Goal: Task Accomplishment & Management: Manage account settings

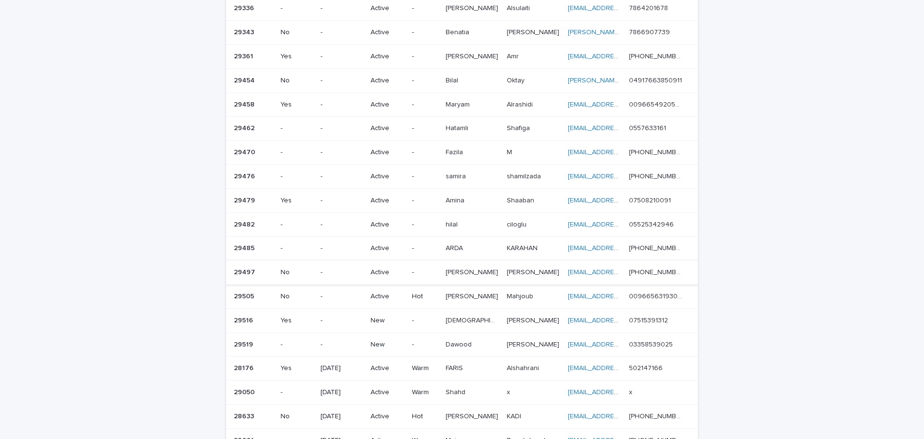
scroll to position [289, 0]
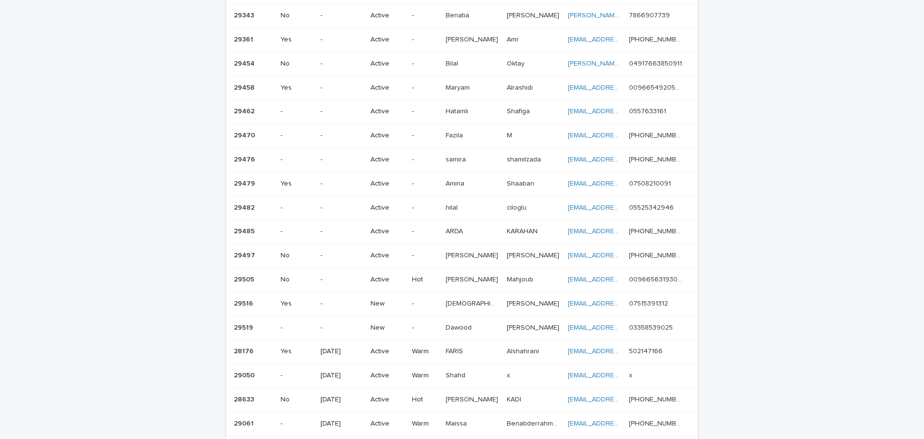
click at [342, 296] on div "-" at bounding box center [342, 304] width 42 height 16
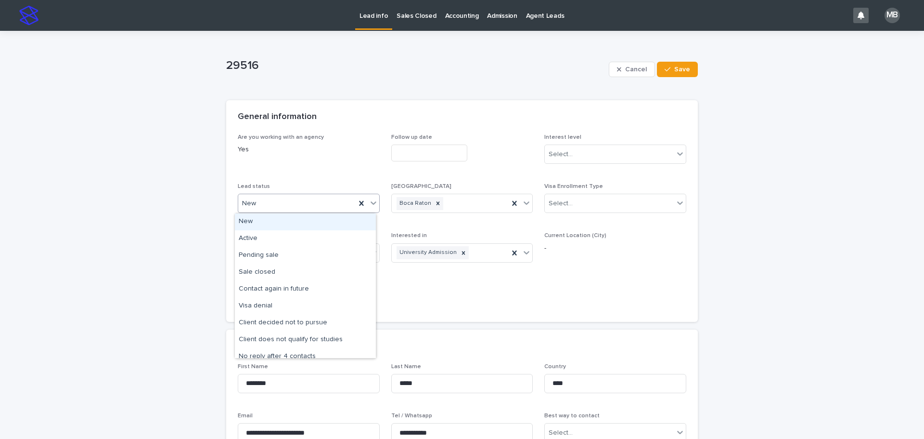
click at [372, 206] on icon at bounding box center [374, 203] width 10 height 10
click at [324, 235] on div "Active" at bounding box center [305, 238] width 141 height 17
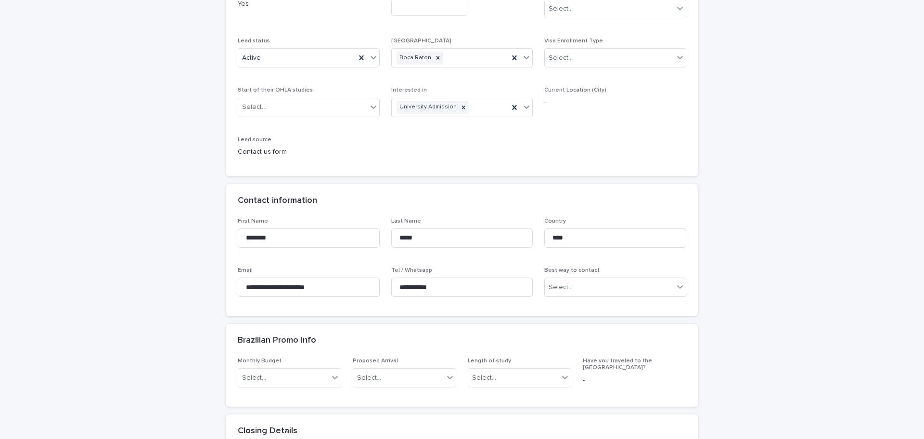
scroll to position [193, 0]
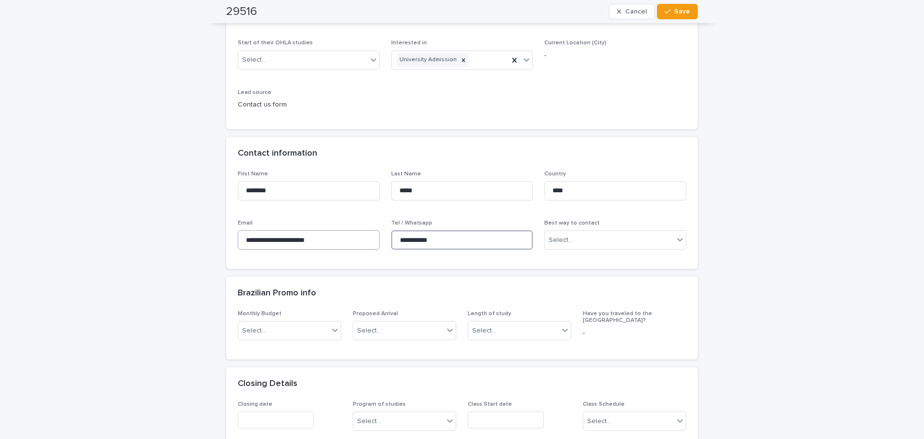
click at [368, 240] on div "**********" at bounding box center [462, 213] width 449 height 87
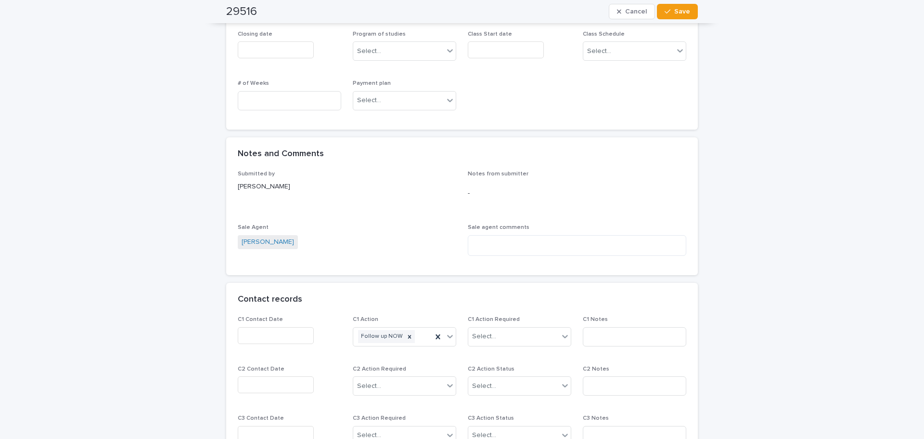
scroll to position [674, 0]
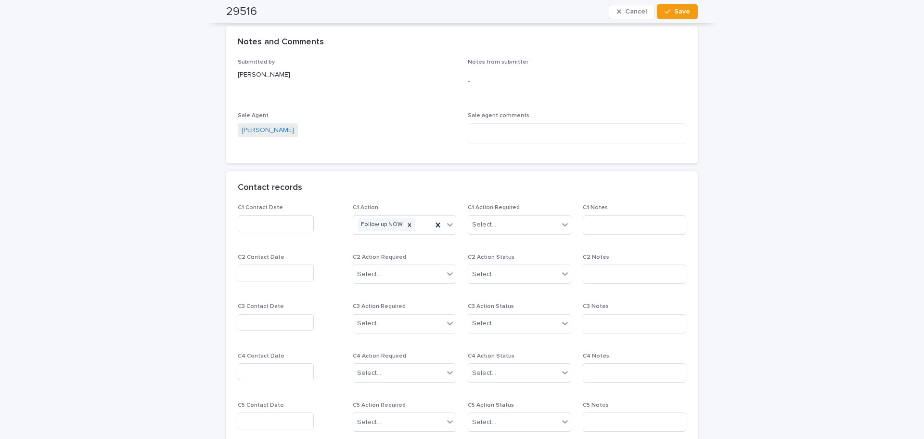
click at [278, 225] on input "text" at bounding box center [276, 223] width 76 height 17
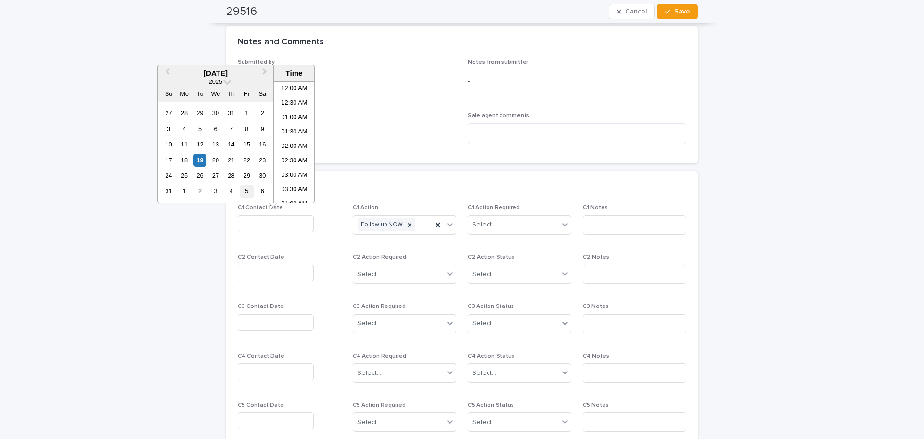
scroll to position [250, 0]
click at [202, 161] on div "19" at bounding box center [199, 160] width 13 height 13
click at [290, 145] on li "10:30 AM" at bounding box center [294, 142] width 41 height 14
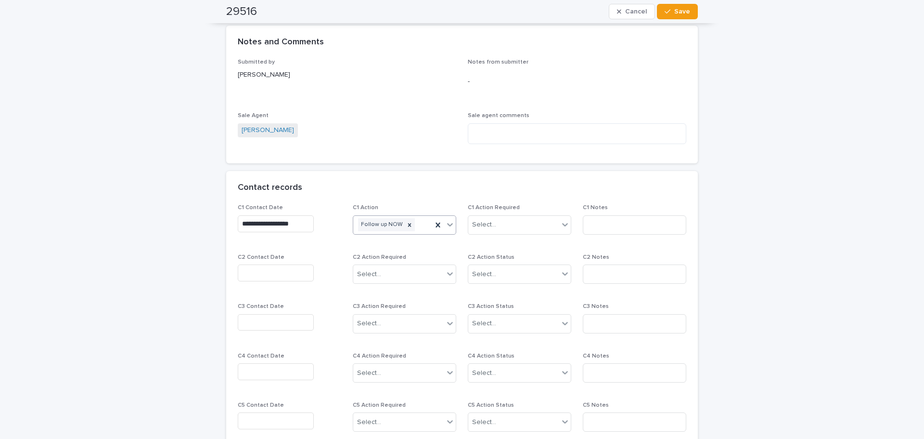
type input "**********"
click at [450, 226] on icon at bounding box center [450, 224] width 10 height 10
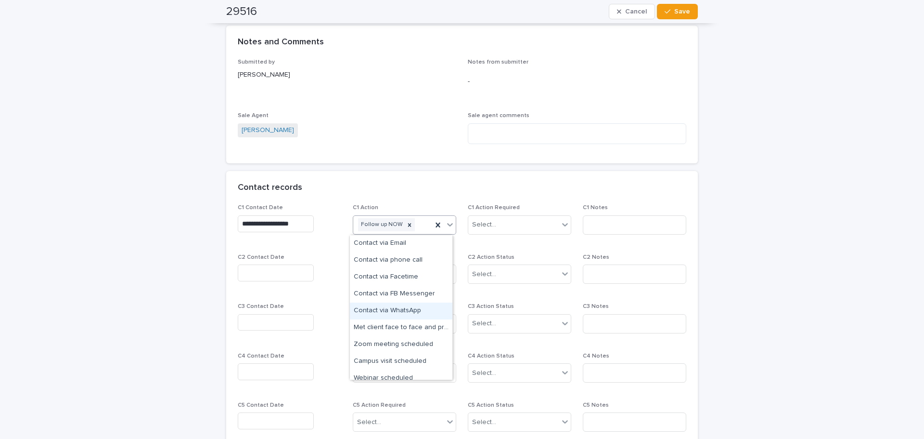
click at [421, 308] on div "Contact via WhatsApp" at bounding box center [401, 310] width 103 height 17
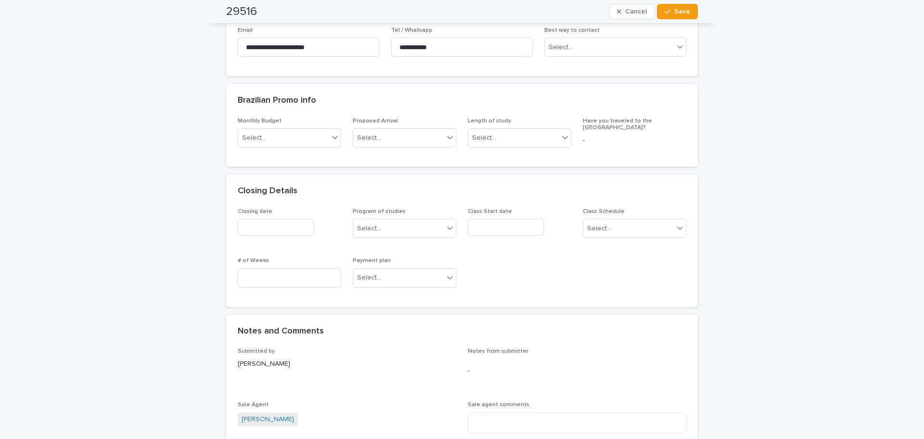
scroll to position [241, 0]
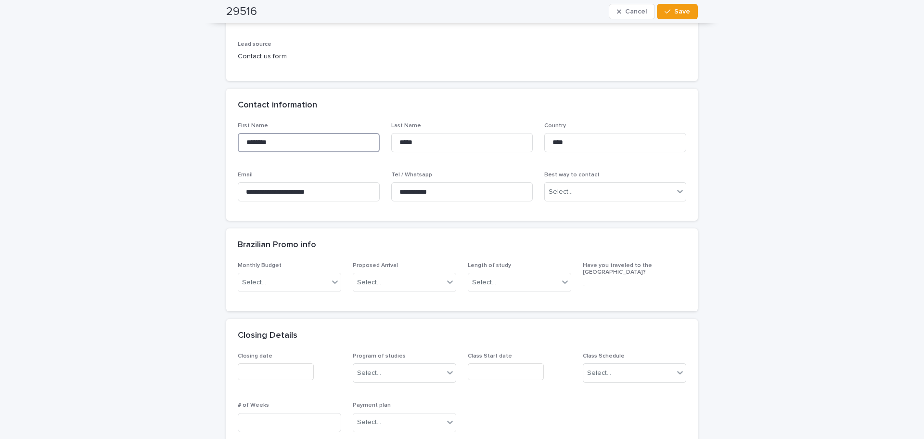
drag, startPoint x: 322, startPoint y: 147, endPoint x: 207, endPoint y: 147, distance: 114.6
click at [207, 147] on div "**********" at bounding box center [462, 428] width 924 height 1276
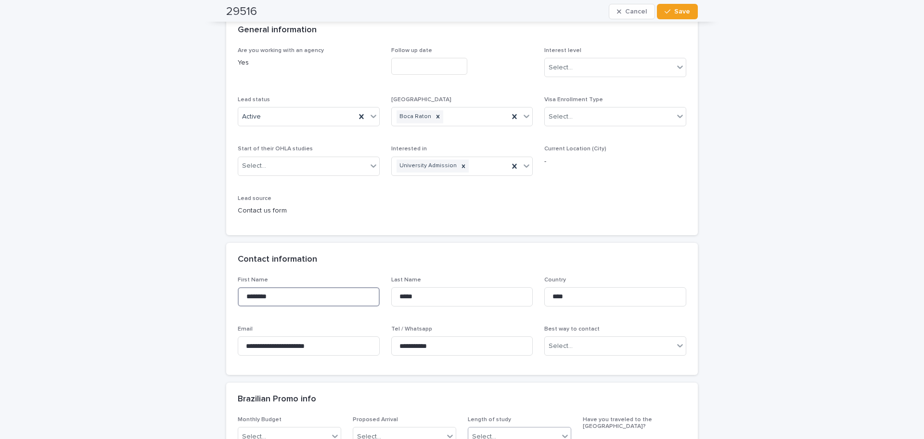
scroll to position [0, 0]
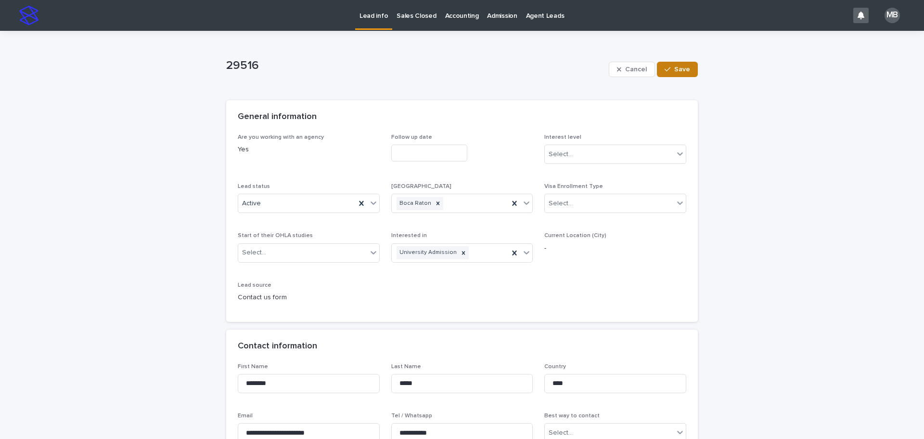
click at [686, 64] on button "Save" at bounding box center [677, 69] width 41 height 15
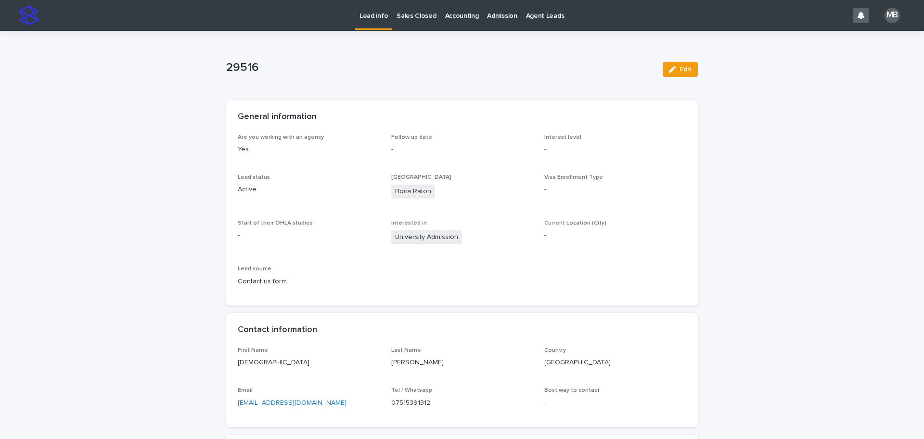
click at [379, 22] on link "Lead info" at bounding box center [373, 14] width 37 height 28
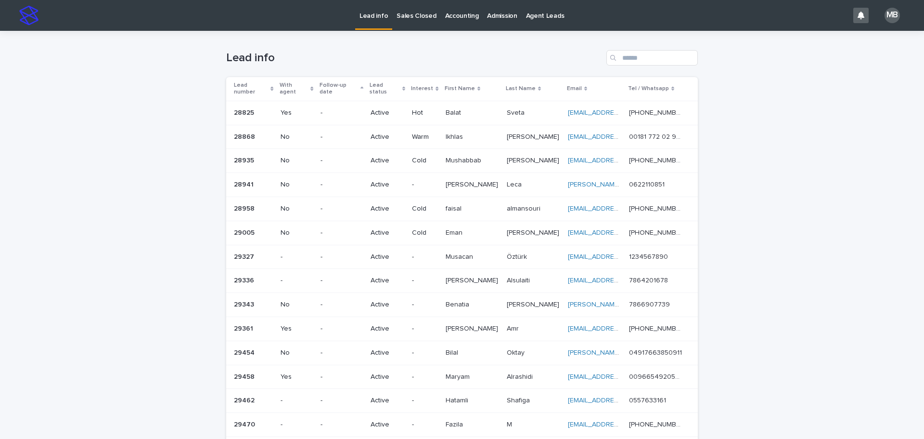
click at [309, 81] on div "With agent" at bounding box center [297, 89] width 34 height 18
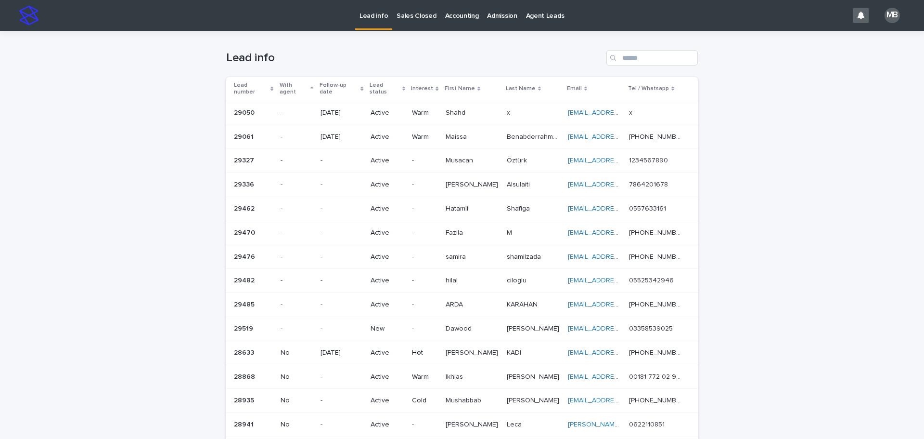
click at [270, 82] on div "Lead number" at bounding box center [254, 89] width 40 height 18
click at [179, 76] on div "Loading... Saving… Loading... Saving… Lead info Lead number With agent Follow-u…" at bounding box center [462, 430] width 924 height 799
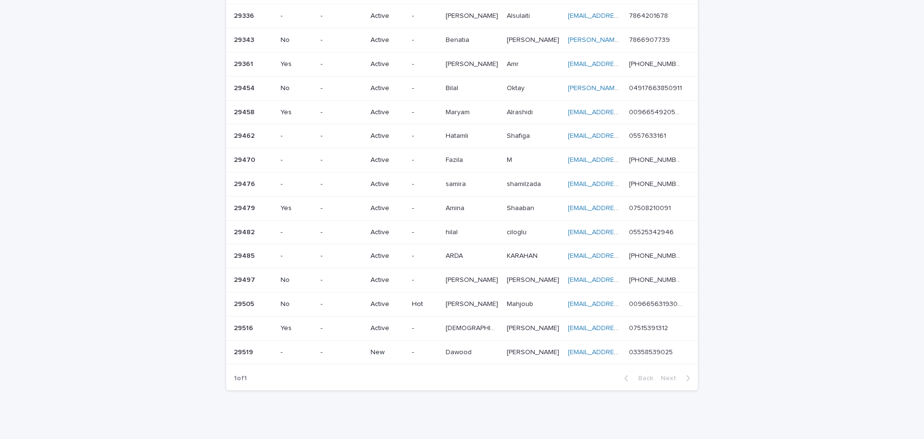
scroll to position [385, 0]
click at [461, 350] on div "[PERSON_NAME]" at bounding box center [472, 351] width 53 height 16
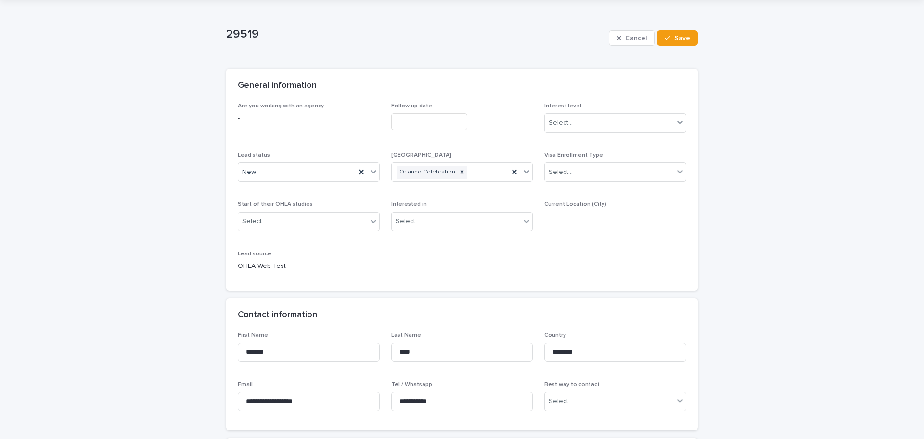
scroll to position [48, 0]
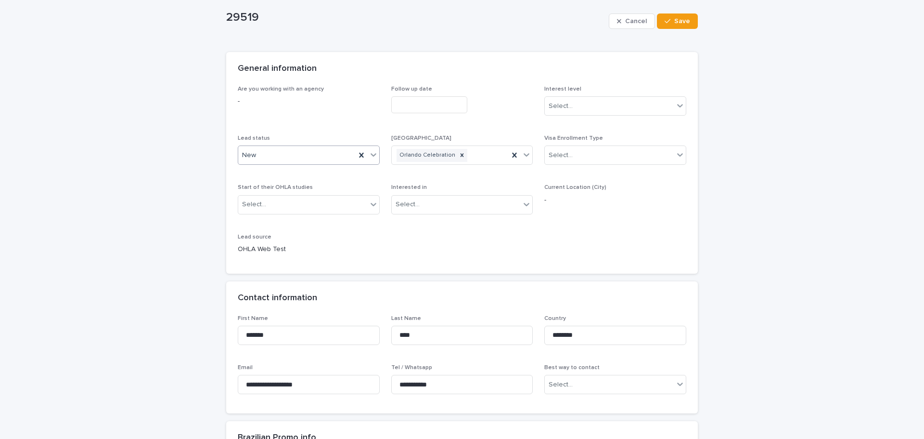
click at [369, 156] on icon at bounding box center [374, 155] width 10 height 10
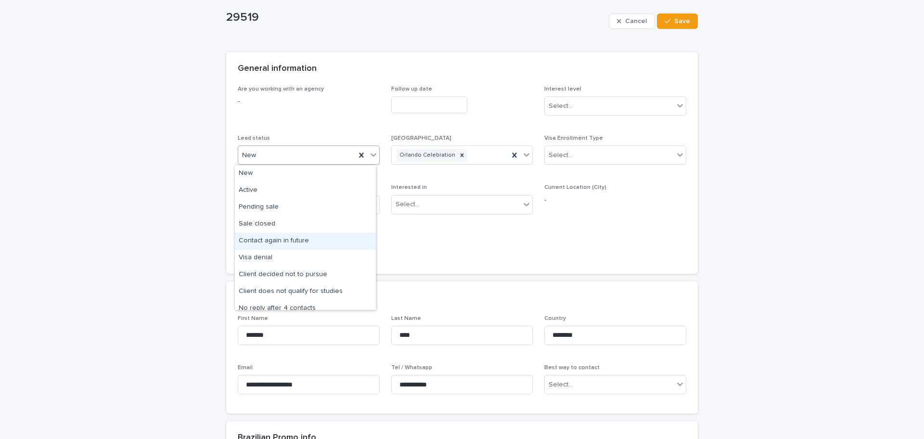
click at [437, 284] on div "Contact information" at bounding box center [462, 298] width 472 height 34
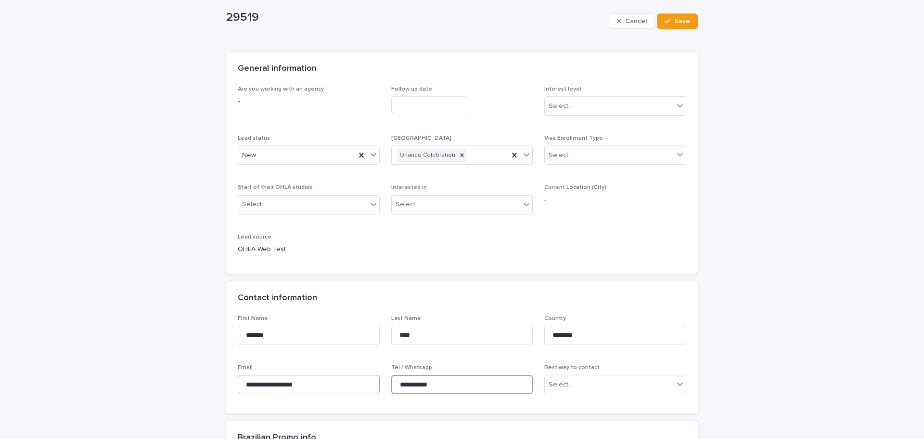
drag, startPoint x: 450, startPoint y: 388, endPoint x: 355, endPoint y: 384, distance: 95.4
click at [355, 384] on div "**********" at bounding box center [462, 358] width 449 height 87
click at [378, 267] on div "Are you working with an agency - Follow up date Interest level Select... Lead s…" at bounding box center [462, 180] width 472 height 188
drag, startPoint x: 245, startPoint y: 332, endPoint x: 234, endPoint y: 330, distance: 10.8
click at [238, 332] on input "******" at bounding box center [309, 334] width 142 height 19
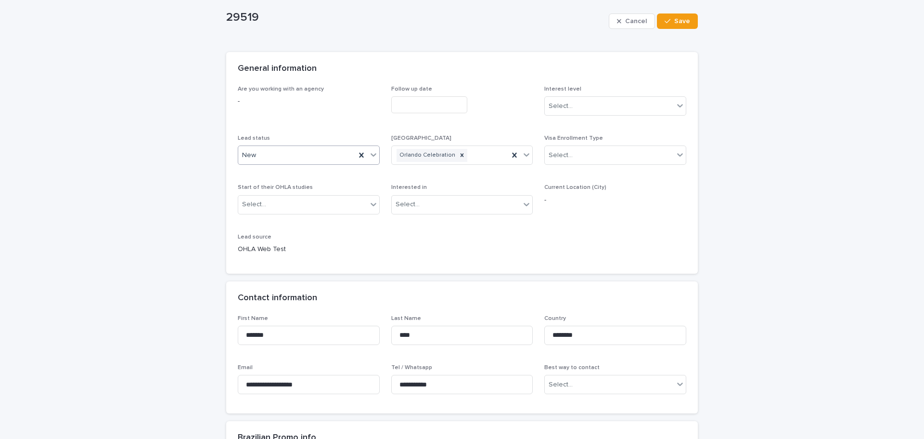
click at [369, 157] on icon at bounding box center [374, 155] width 10 height 10
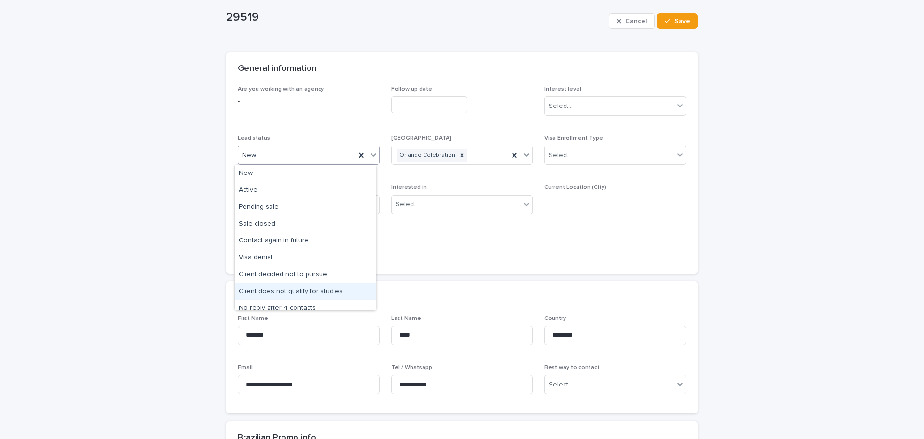
click at [332, 285] on div "Client does not qualify for studies" at bounding box center [305, 291] width 141 height 17
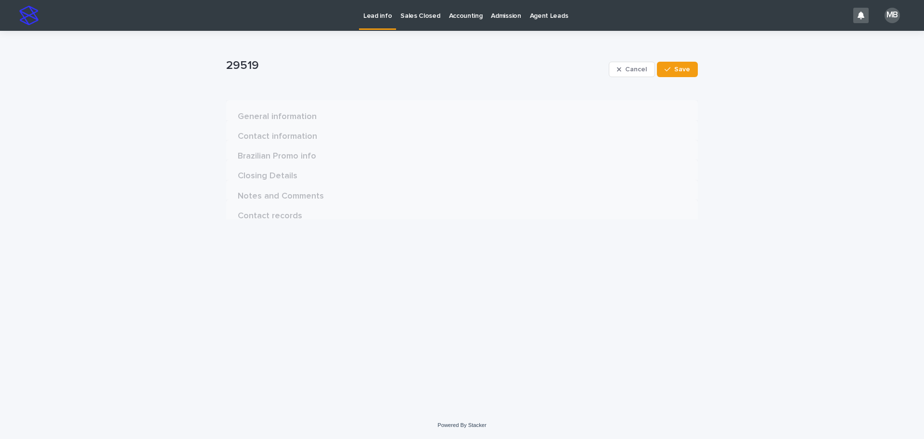
scroll to position [0, 0]
click at [671, 66] on icon "button" at bounding box center [668, 69] width 6 height 7
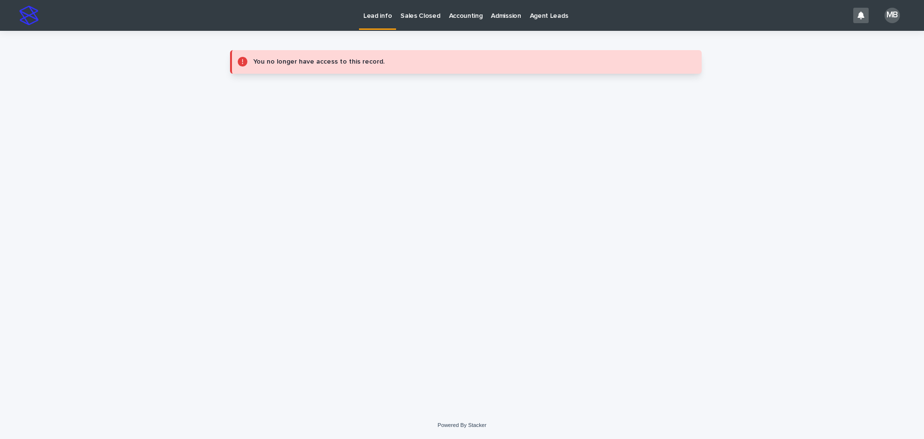
click at [380, 32] on div "You no longer have access to this record." at bounding box center [462, 62] width 472 height 62
click at [382, 16] on p "Lead info" at bounding box center [377, 10] width 28 height 20
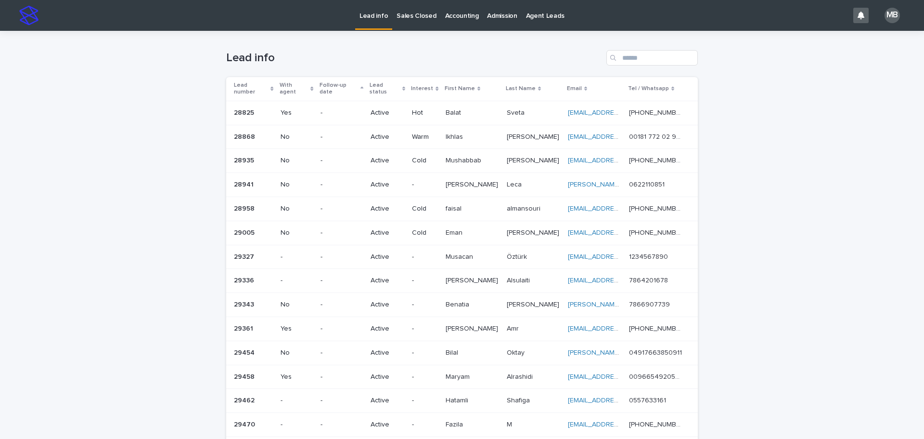
click at [168, 88] on div "Loading... Saving… Loading... Saving… Lead info Lead number With agent Follow-u…" at bounding box center [462, 430] width 924 height 799
click at [268, 81] on div "Lead number" at bounding box center [254, 89] width 40 height 18
click at [65, 92] on div "Loading... Saving… Loading... Saving… Lead info Lead number With agent Follow-u…" at bounding box center [462, 418] width 924 height 775
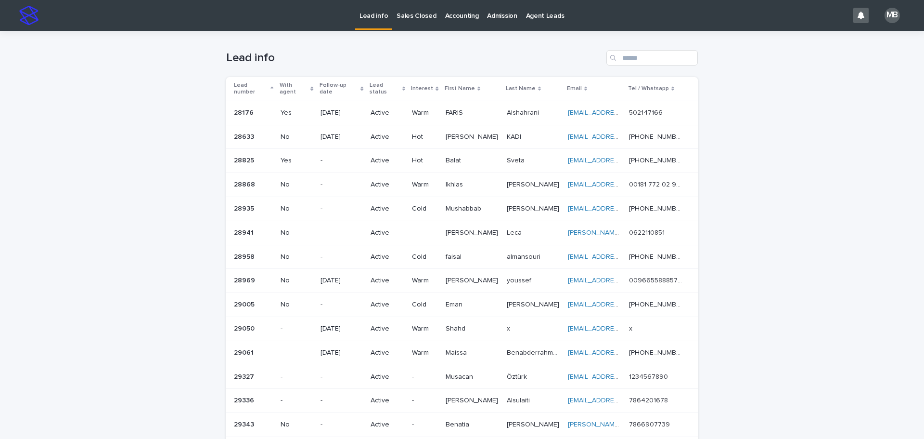
click at [213, 71] on div "Loading... Saving… Loading... Saving… Lead info Lead number With agent Follow-u…" at bounding box center [462, 418] width 924 height 775
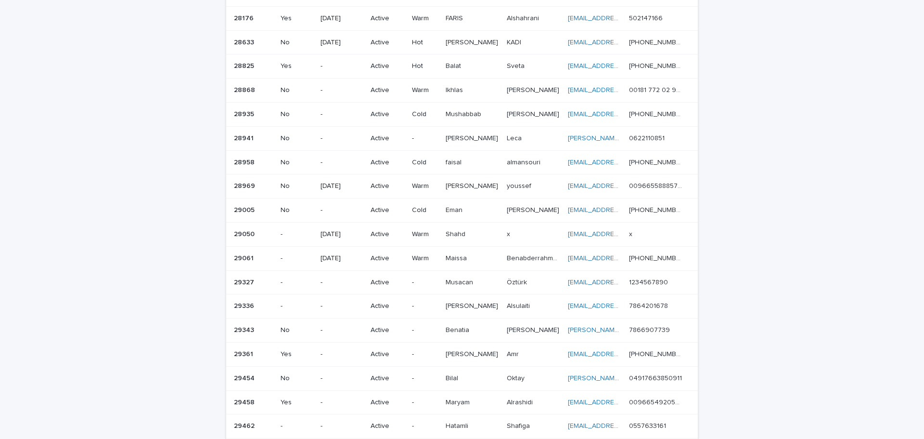
scroll to position [96, 0]
drag, startPoint x: 915, startPoint y: 79, endPoint x: 915, endPoint y: 69, distance: 10.1
click at [915, 69] on div "Loading... Saving… Loading... Saving… Lead info Lead number With agent Follow-u…" at bounding box center [462, 322] width 924 height 775
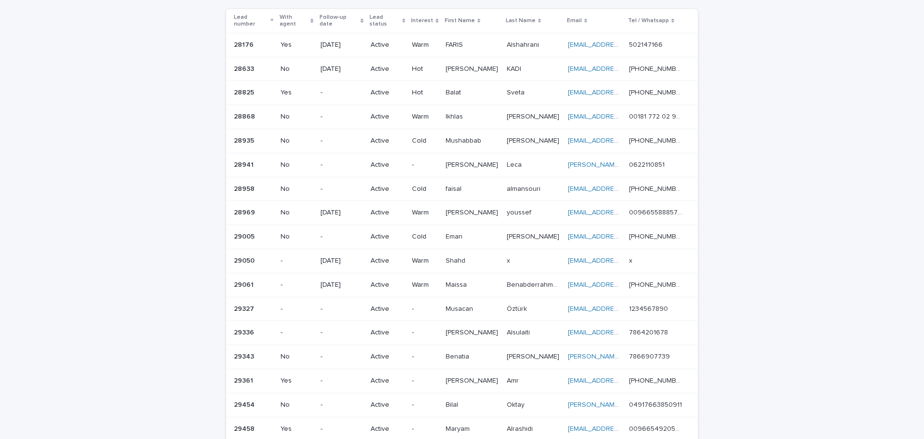
scroll to position [72, 0]
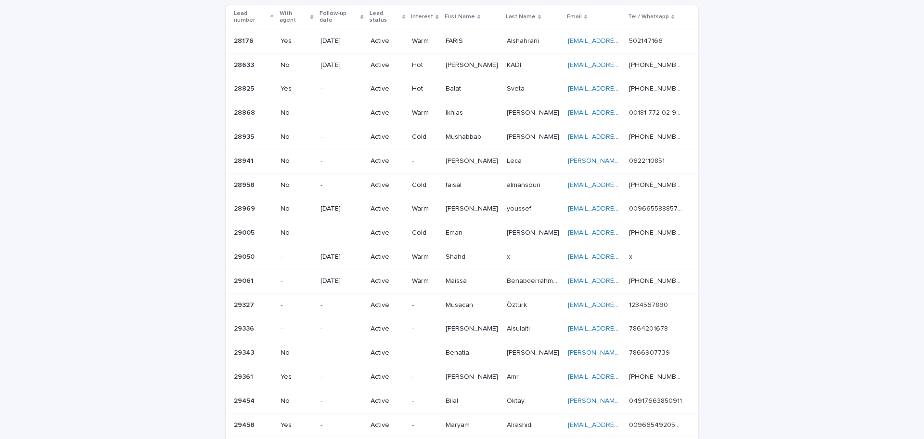
drag, startPoint x: 376, startPoint y: 44, endPoint x: 821, endPoint y: 310, distance: 517.9
click at [824, 312] on div "Loading... Saving… Loading... Saving… Lead info Lead number With agent Follow-u…" at bounding box center [462, 346] width 924 height 775
click at [823, 269] on div "Loading... Saving… Loading... Saving… Lead info Lead number With agent Follow-u…" at bounding box center [462, 346] width 924 height 775
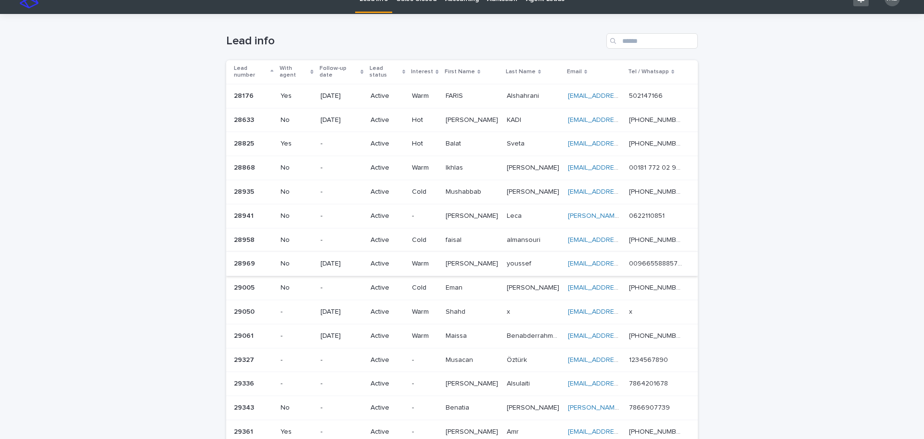
scroll to position [0, 0]
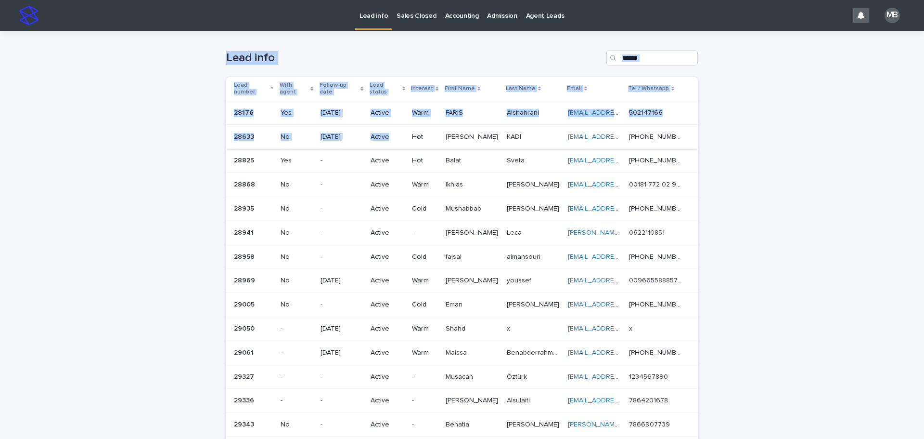
drag, startPoint x: 223, startPoint y: 46, endPoint x: 592, endPoint y: 139, distance: 380.1
click at [427, 138] on div "Lead info Lead number With agent Follow-up date Lead status Interest First Name…" at bounding box center [462, 394] width 472 height 727
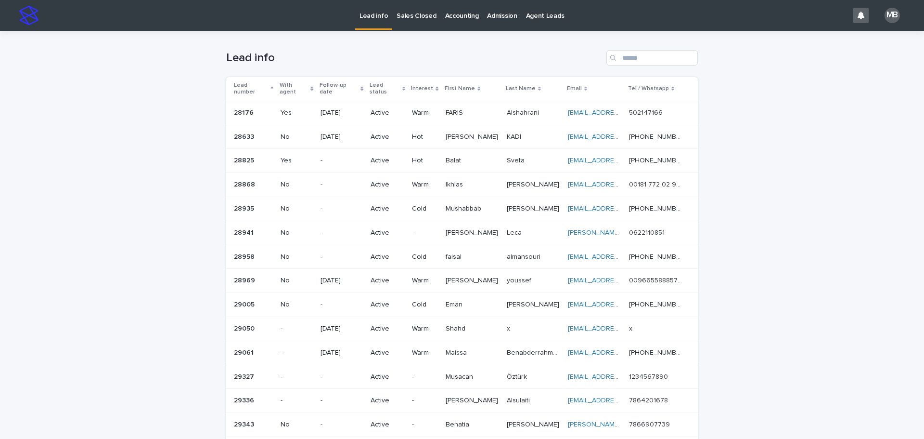
click at [784, 121] on div "Loading... Saving… Loading... Saving… Lead info Lead number With agent Follow-u…" at bounding box center [462, 418] width 924 height 775
click at [420, 17] on p "Sales Closed" at bounding box center [416, 10] width 39 height 20
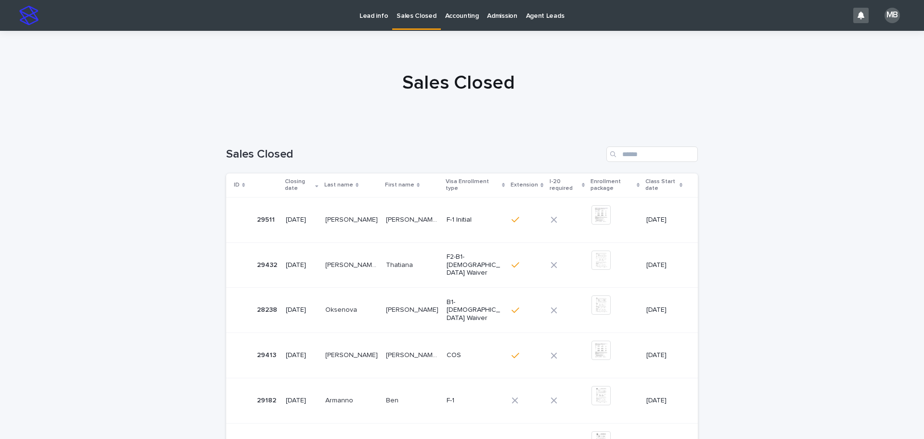
click at [355, 19] on div "Lead info Sales Closed Accounting Admission Agent Leads" at bounding box center [445, 15] width 805 height 31
click at [372, 15] on p "Lead info" at bounding box center [374, 10] width 28 height 20
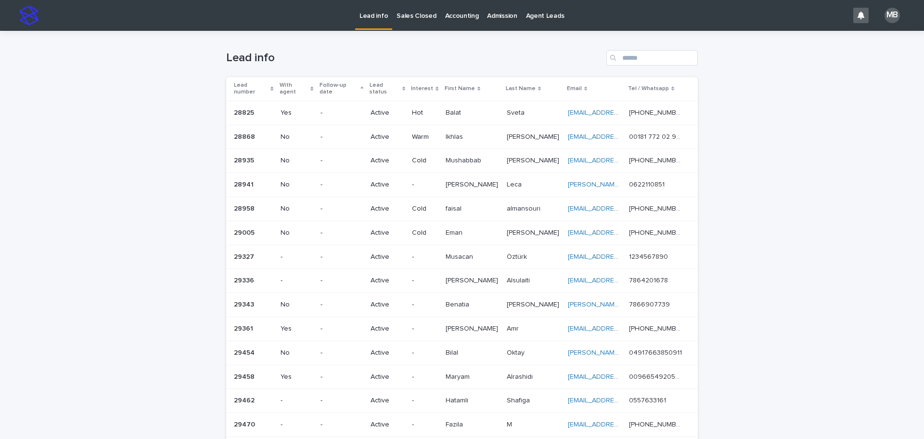
click at [405, 81] on div "Lead status" at bounding box center [388, 89] width 36 height 18
click at [168, 80] on div "Loading... Saving… Loading... Saving… Lead info Lead number With agent Follow-u…" at bounding box center [462, 418] width 924 height 775
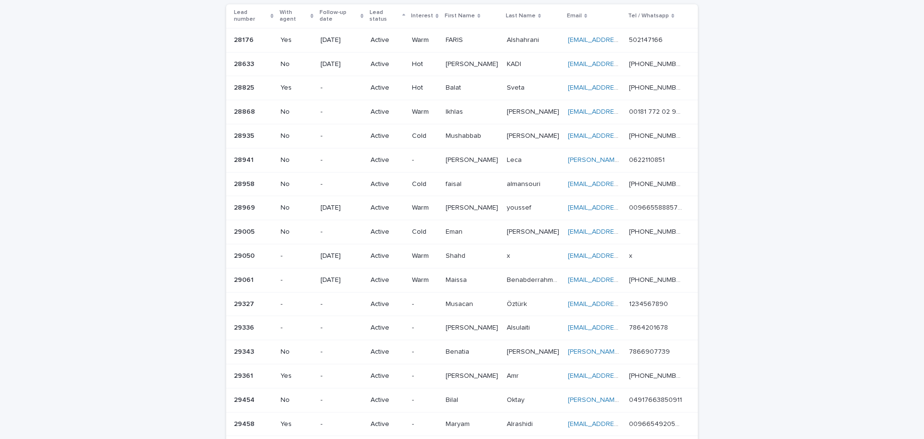
scroll to position [76, 0]
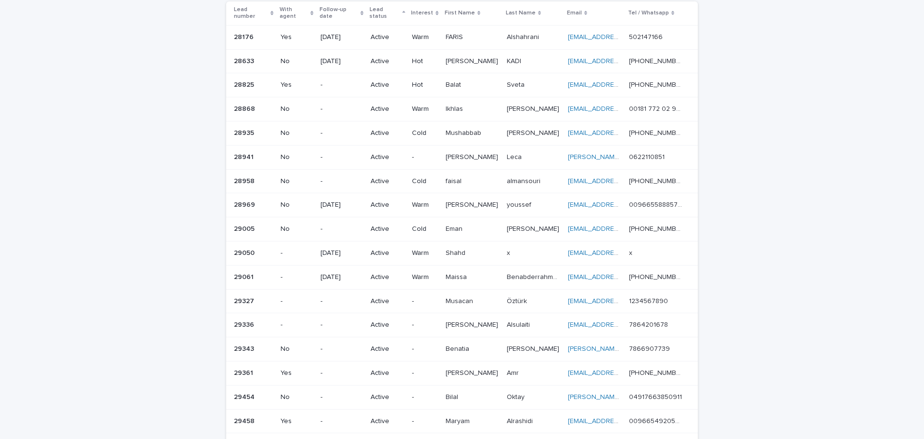
drag, startPoint x: 331, startPoint y: 81, endPoint x: 853, endPoint y: 183, distance: 532.1
click at [853, 183] on div "Loading... Saving… Loading... Saving… Lead info Lead number With agent Follow-u…" at bounding box center [462, 342] width 924 height 775
click at [807, 173] on div "Loading... Saving… Loading... Saving… Lead info Lead number With agent Follow-u…" at bounding box center [462, 342] width 924 height 775
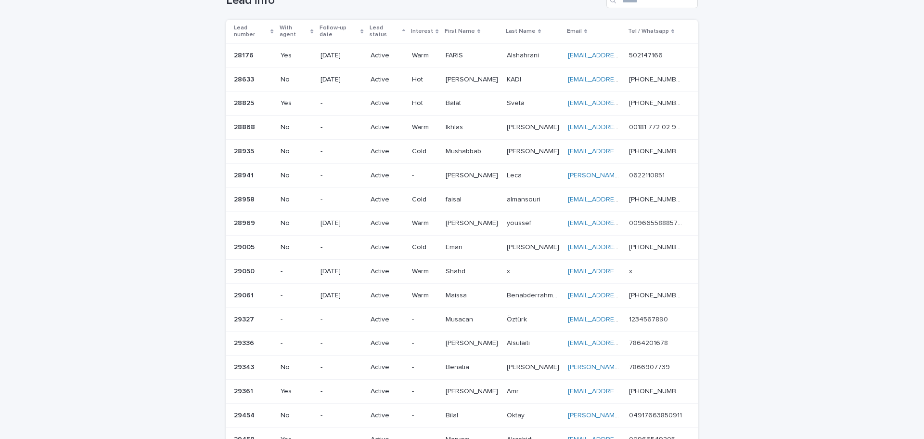
scroll to position [41, 0]
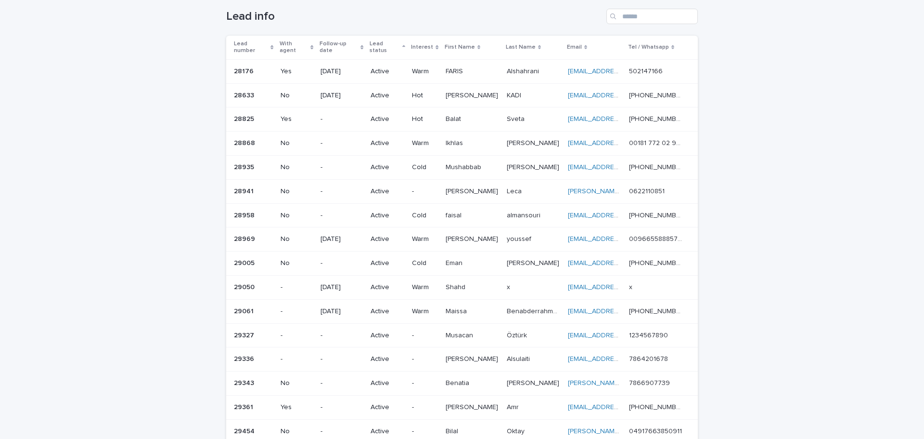
drag, startPoint x: 135, startPoint y: 62, endPoint x: 804, endPoint y: 228, distance: 689.8
click at [804, 228] on div "Loading... Saving… Loading... Saving… Lead info Lead number With agent Follow-u…" at bounding box center [462, 376] width 924 height 775
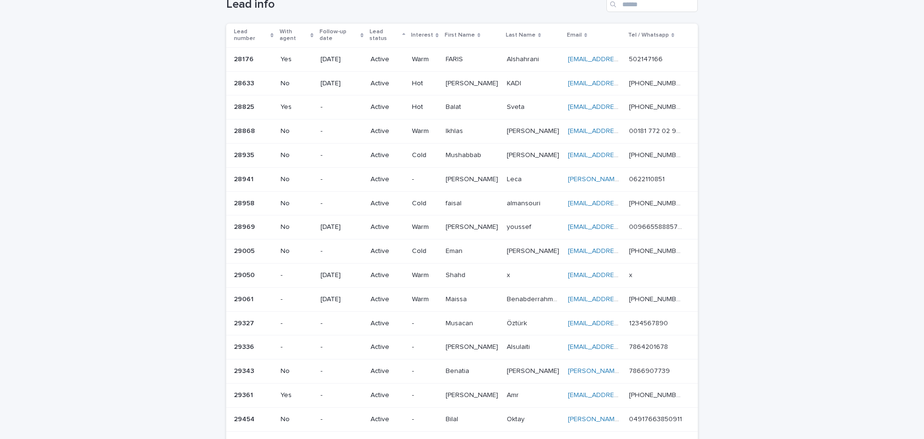
scroll to position [0, 0]
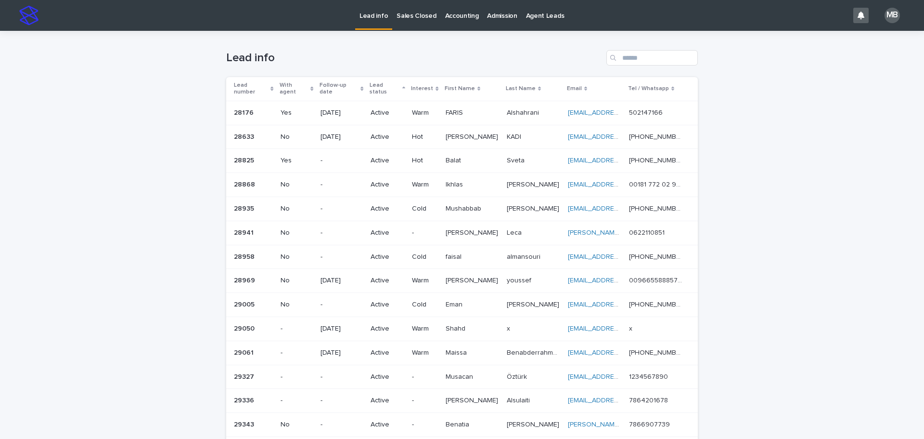
click at [422, 24] on link "Sales Closed" at bounding box center [416, 15] width 48 height 30
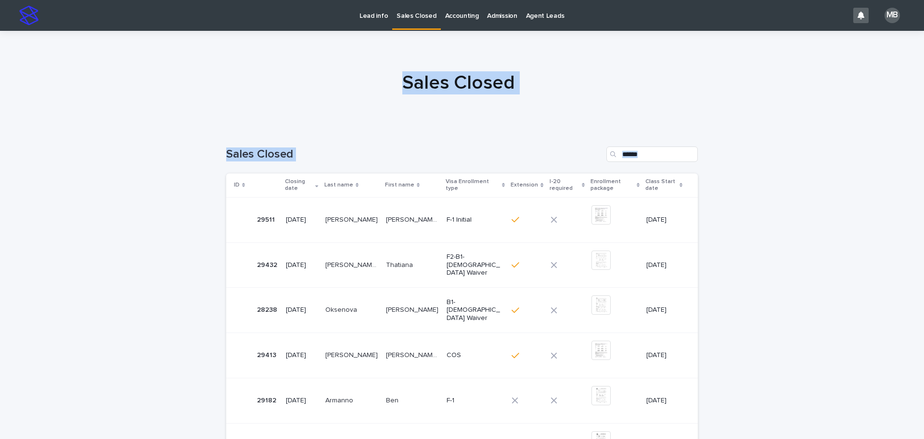
drag, startPoint x: 511, startPoint y: 168, endPoint x: 827, endPoint y: 240, distance: 324.0
click at [827, 241] on div "Lead info Sales Closed Accounting Admission Agent Leads MB Sales Closed Loading…" at bounding box center [462, 379] width 924 height 758
click at [622, 99] on div at bounding box center [458, 78] width 917 height 96
click at [77, 119] on div at bounding box center [458, 78] width 917 height 96
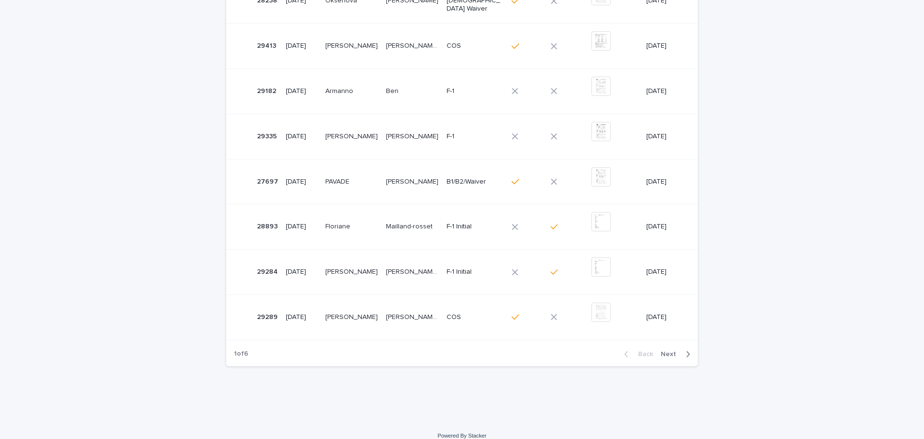
scroll to position [320, 0]
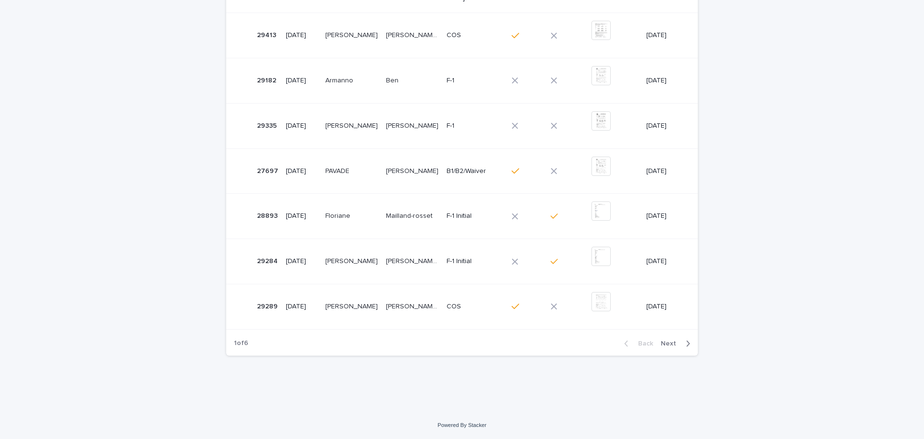
click at [671, 348] on div "Back Next" at bounding box center [657, 343] width 81 height 24
click at [671, 344] on span "Next" at bounding box center [671, 343] width 21 height 7
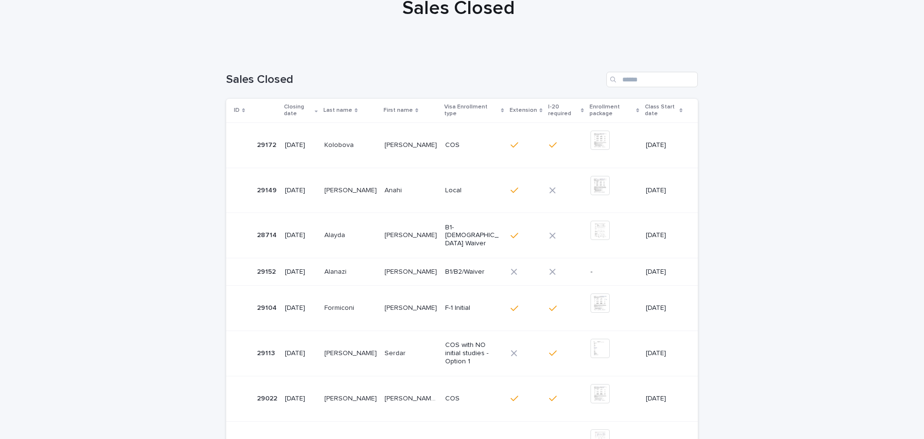
scroll to position [61, 0]
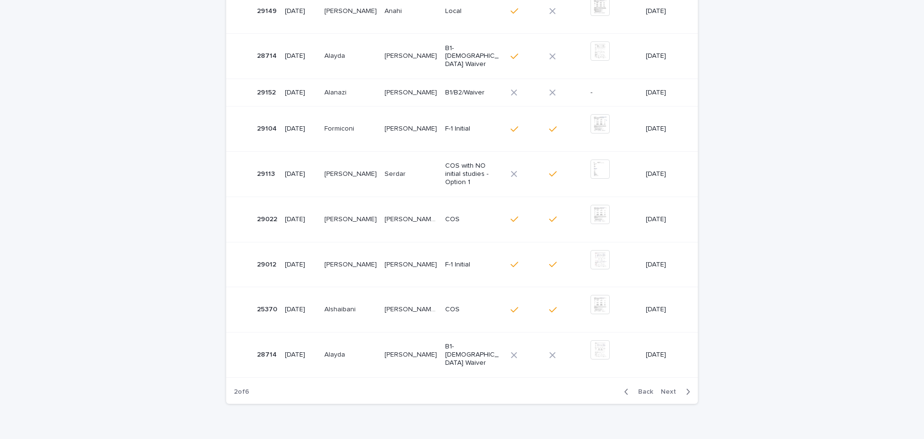
click at [636, 393] on span "Back" at bounding box center [642, 391] width 21 height 7
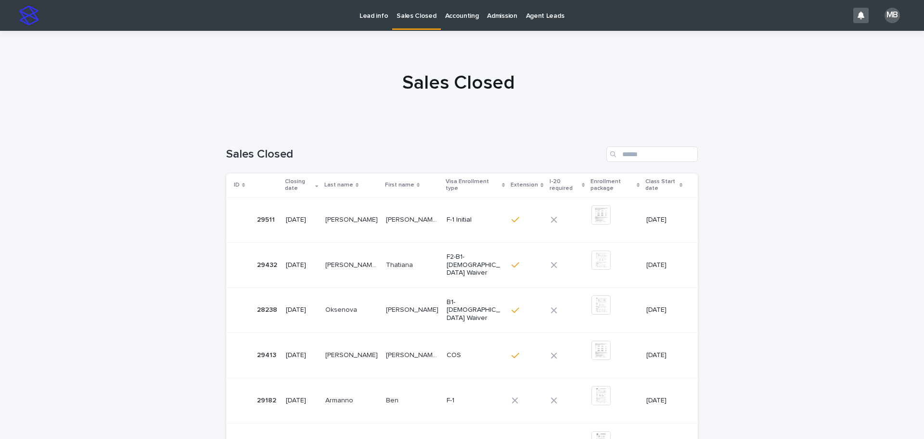
click at [376, 13] on p "Lead info" at bounding box center [374, 10] width 28 height 20
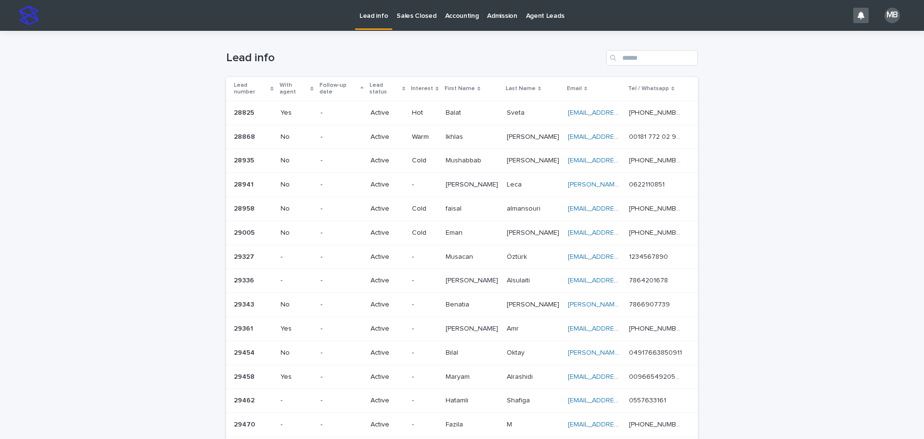
click at [268, 80] on div "Lead number" at bounding box center [254, 89] width 40 height 18
click at [132, 86] on div "Loading... Saving… Loading... Saving… Lead info Lead number With agent Follow-u…" at bounding box center [462, 418] width 924 height 775
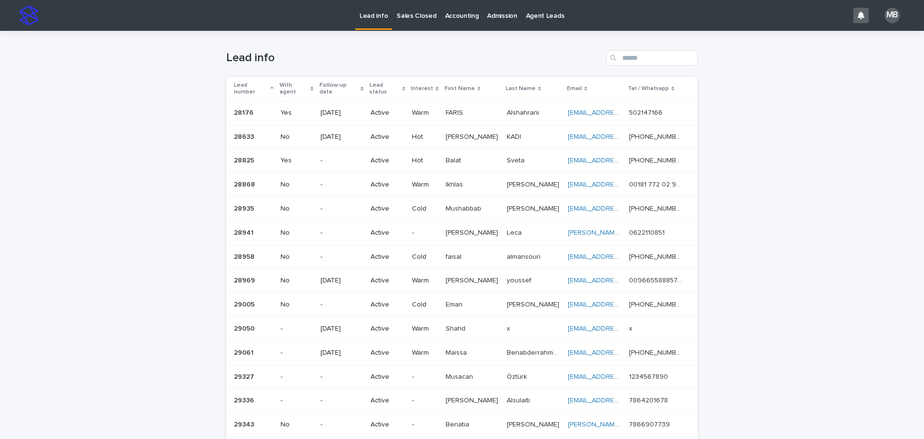
click at [413, 17] on p "Sales Closed" at bounding box center [416, 10] width 39 height 20
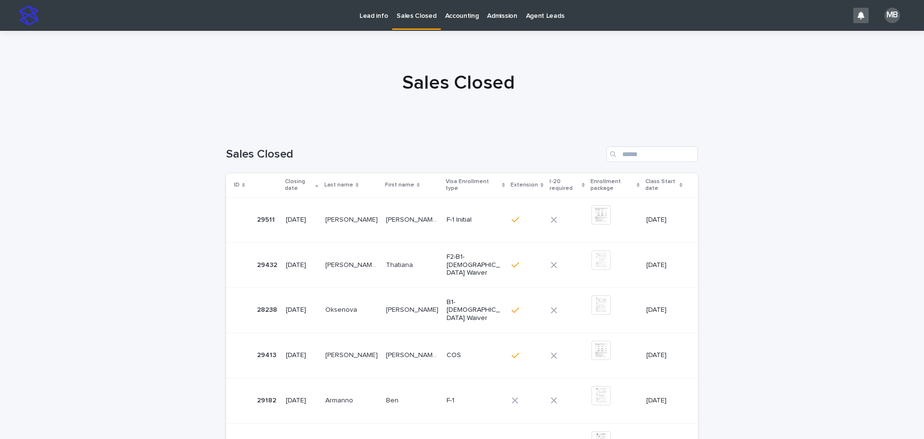
click at [375, 17] on p "Lead info" at bounding box center [374, 10] width 28 height 20
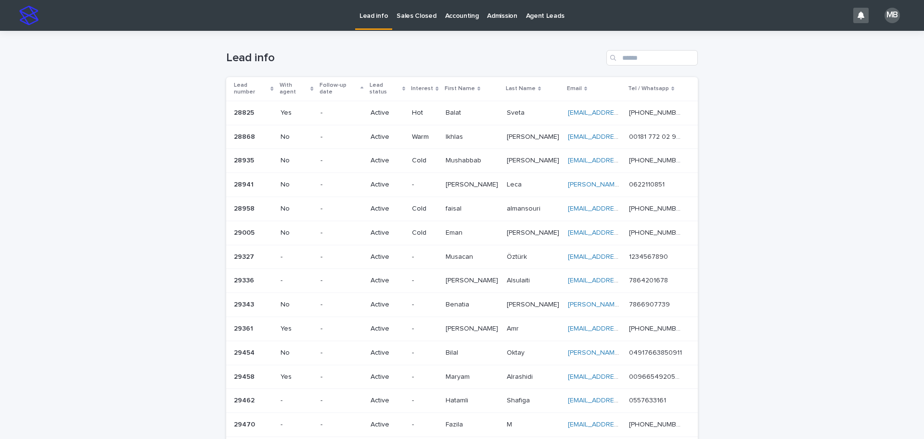
click at [270, 80] on th "Lead number" at bounding box center [251, 89] width 51 height 24
click at [270, 80] on div "Lead number" at bounding box center [254, 89] width 40 height 18
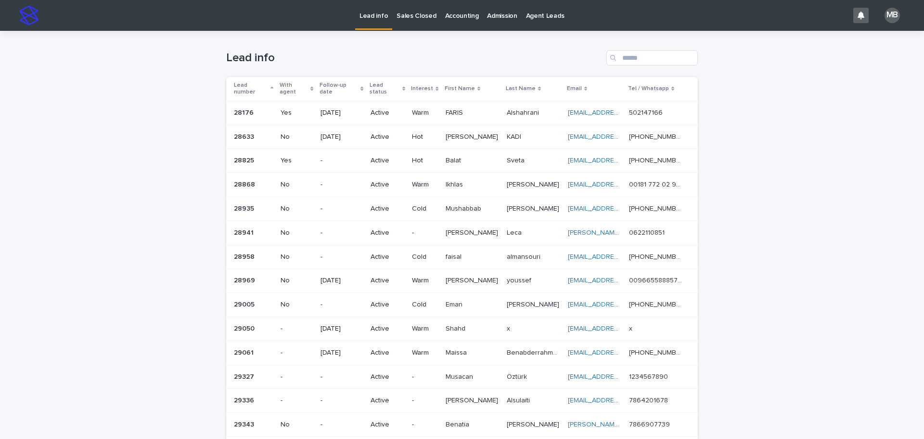
click at [176, 81] on div "Loading... Saving… Loading... Saving… Lead info Lead number With agent Follow-u…" at bounding box center [462, 418] width 924 height 775
drag, startPoint x: 210, startPoint y: 46, endPoint x: 873, endPoint y: 234, distance: 689.0
click at [873, 234] on div "Loading... Saving… Loading... Saving… Lead info Lead number With agent Follow-u…" at bounding box center [462, 418] width 924 height 775
click at [806, 218] on div "Loading... Saving… Loading... Saving… Lead info Lead number With agent Follow-u…" at bounding box center [462, 418] width 924 height 775
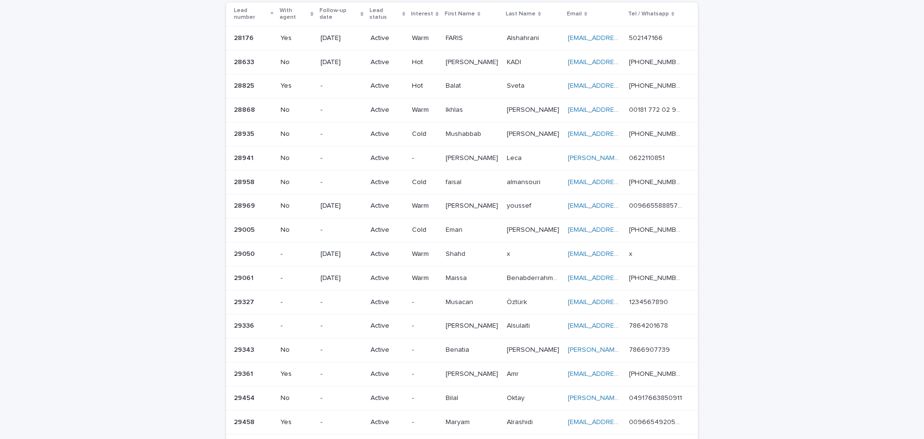
scroll to position [77, 0]
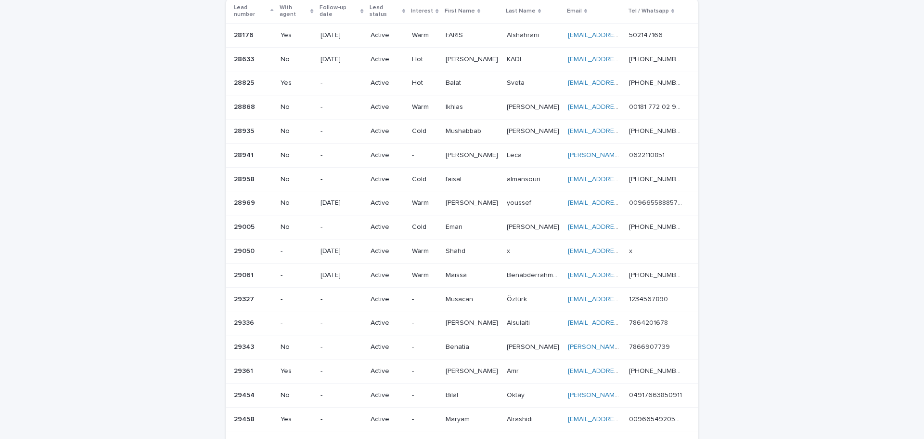
click at [170, 218] on div "Loading... Saving… Loading... Saving… Lead info Lead number With agent Follow-u…" at bounding box center [462, 340] width 924 height 775
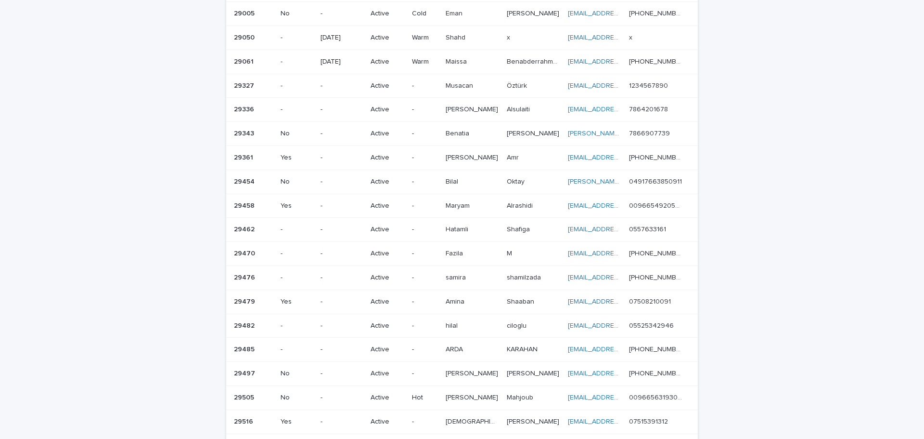
scroll to position [289, 0]
drag, startPoint x: 340, startPoint y: 284, endPoint x: 27, endPoint y: 151, distance: 339.9
click at [27, 151] on div "Loading... Saving… Loading... Saving… Lead info Lead number With agent Follow-u…" at bounding box center [462, 129] width 924 height 775
click at [57, 160] on div "Loading... Saving… Loading... Saving… Lead info Lead number With agent Follow-u…" at bounding box center [462, 129] width 924 height 775
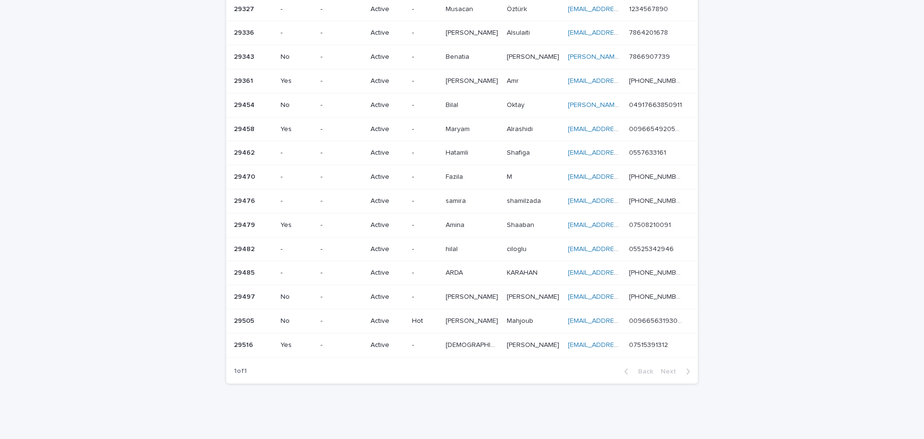
scroll to position [385, 0]
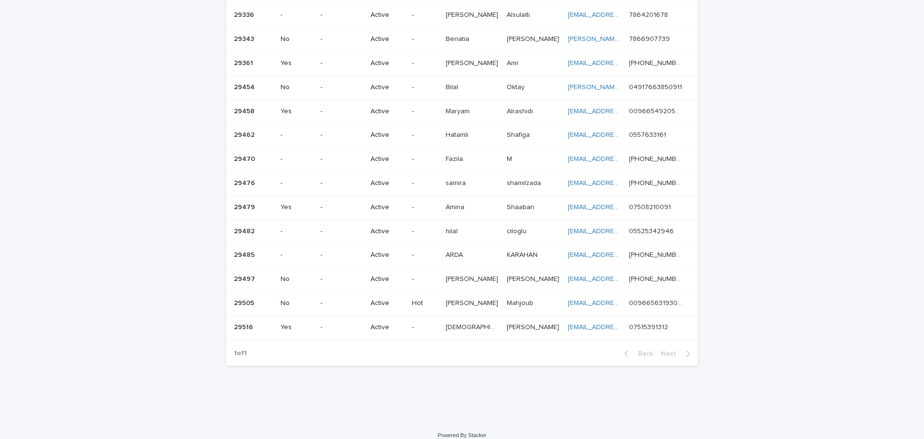
drag, startPoint x: 719, startPoint y: 320, endPoint x: 0, endPoint y: 95, distance: 753.4
click at [0, 95] on div "Loading... Saving… Loading... Saving… Lead info Lead number With agent Follow-u…" at bounding box center [462, 33] width 924 height 775
click at [106, 164] on div "Loading... Saving… Loading... Saving… Lead info Lead number With agent Follow-u…" at bounding box center [462, 33] width 924 height 775
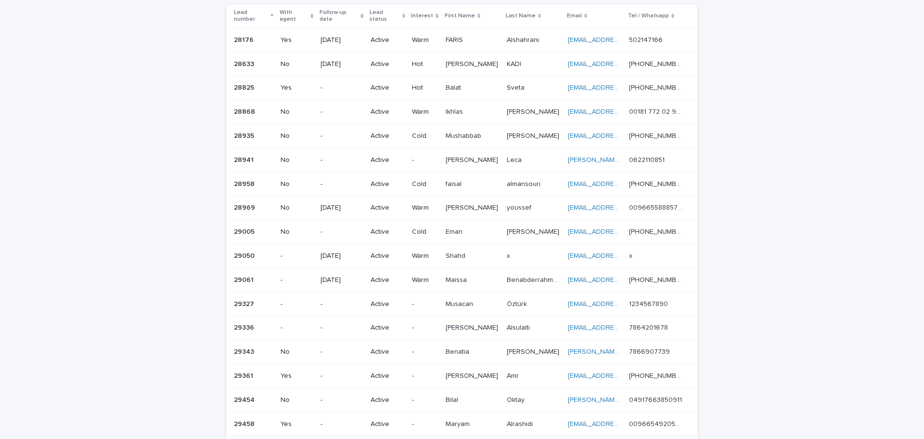
scroll to position [74, 0]
drag, startPoint x: 207, startPoint y: 10, endPoint x: 791, endPoint y: 277, distance: 641.6
click at [791, 277] on div "Loading... Saving… Loading... Saving… Lead info Lead number With agent Follow-u…" at bounding box center [462, 344] width 924 height 775
click at [791, 276] on div "Loading... Saving… Loading... Saving… Lead info Lead number With agent Follow-u…" at bounding box center [462, 344] width 924 height 775
drag, startPoint x: 206, startPoint y: 244, endPoint x: 890, endPoint y: 354, distance: 693.3
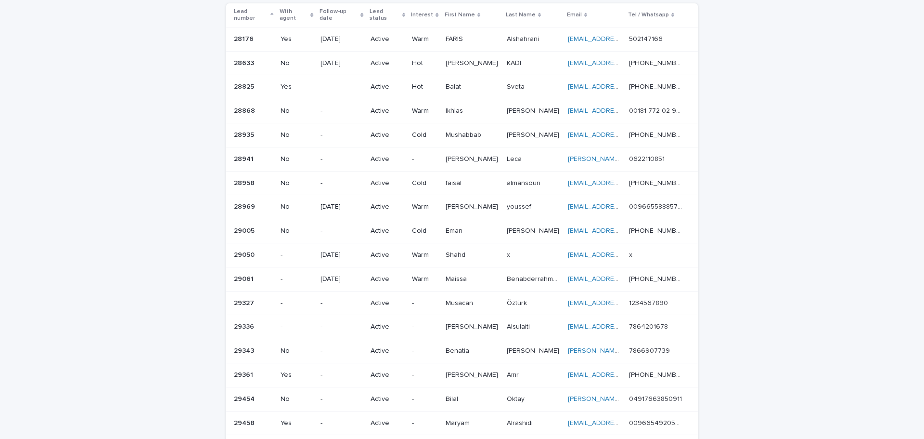
click at [890, 355] on div "Loading... Saving… Loading... Saving… Lead info Lead number With agent Follow-u…" at bounding box center [462, 344] width 924 height 775
click at [818, 329] on div "Loading... Saving… Loading... Saving… Lead info Lead number With agent Follow-u…" at bounding box center [462, 344] width 924 height 775
click at [845, 204] on div "Loading... Saving… Loading... Saving… Lead info Lead number With agent Follow-u…" at bounding box center [462, 344] width 924 height 775
drag, startPoint x: 821, startPoint y: 57, endPoint x: 21, endPoint y: 204, distance: 812.8
click at [21, 204] on div "Loading... Saving… Loading... Saving… Lead info Lead number With agent Follow-u…" at bounding box center [462, 344] width 924 height 775
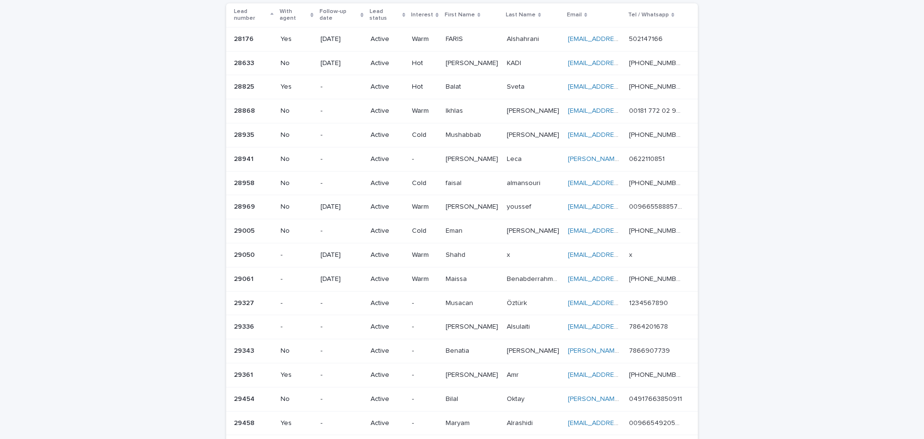
click at [117, 196] on div "Loading... Saving… Loading... Saving… Lead info Lead number With agent Follow-u…" at bounding box center [462, 344] width 924 height 775
click at [767, 323] on div "Loading... Saving… Loading... Saving… Lead info Lead number With agent Follow-u…" at bounding box center [462, 344] width 924 height 775
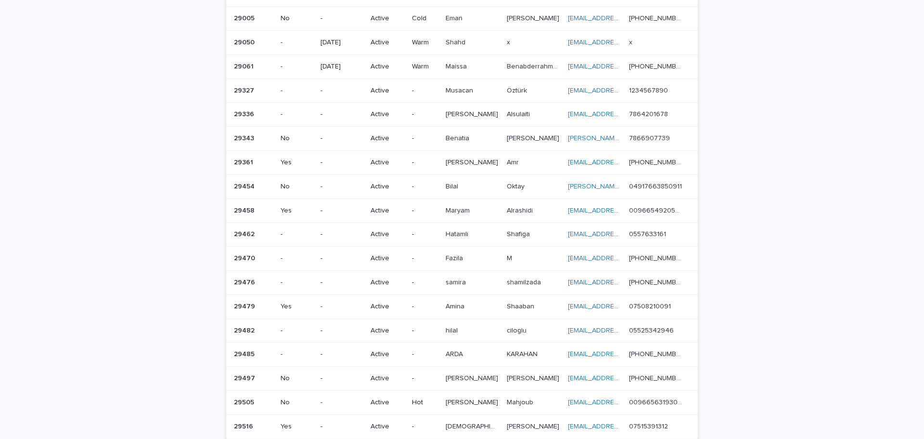
scroll to position [280, 0]
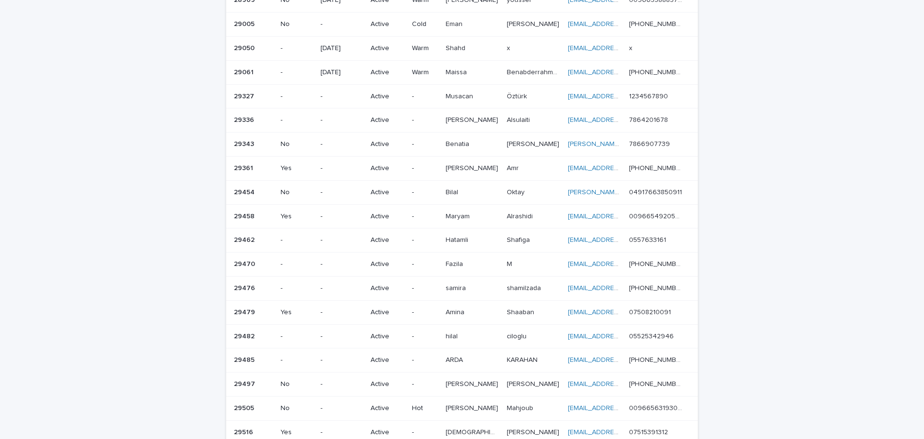
drag, startPoint x: 813, startPoint y: 419, endPoint x: 149, endPoint y: 215, distance: 694.4
click at [149, 215] on div "Loading... Saving… Loading... Saving… Lead info Lead number With agent Follow-u…" at bounding box center [462, 138] width 924 height 775
click at [147, 211] on div "Loading... Saving… Loading... Saving… Lead info Lead number With agent Follow-u…" at bounding box center [462, 138] width 924 height 775
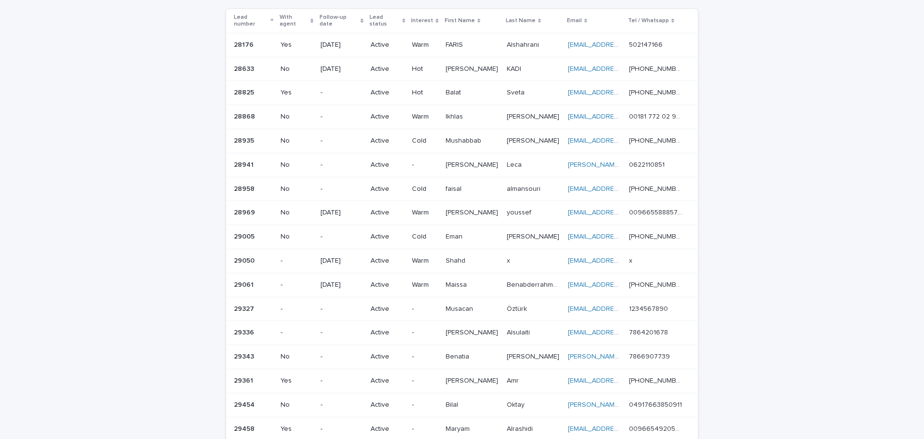
scroll to position [71, 0]
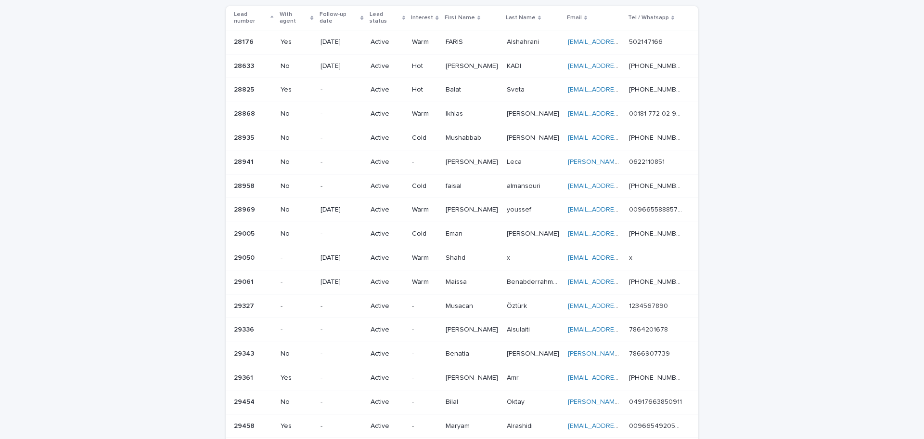
drag, startPoint x: 285, startPoint y: 108, endPoint x: 219, endPoint y: 118, distance: 66.7
click at [219, 118] on div "Loading... Saving… Loading... Saving… Lead info Lead number With agent Follow-u…" at bounding box center [462, 347] width 924 height 775
click at [178, 85] on div "Loading... Saving… Loading... Saving… Lead info Lead number With agent Follow-u…" at bounding box center [462, 347] width 924 height 775
drag, startPoint x: 513, startPoint y: 109, endPoint x: 818, endPoint y: 219, distance: 325.1
click at [818, 219] on div "Loading... Saving… Loading... Saving… Lead info Lead number With agent Follow-u…" at bounding box center [462, 347] width 924 height 775
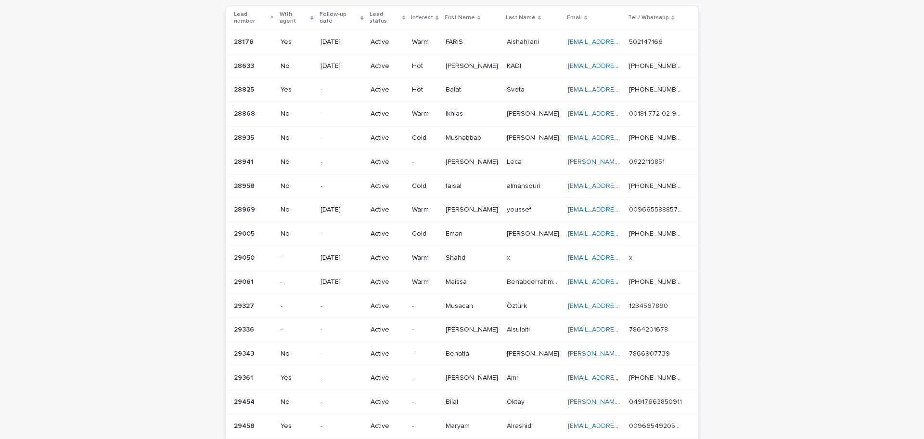
click at [818, 219] on div "Loading... Saving… Loading... Saving… Lead info Lead number With agent Follow-u…" at bounding box center [462, 347] width 924 height 775
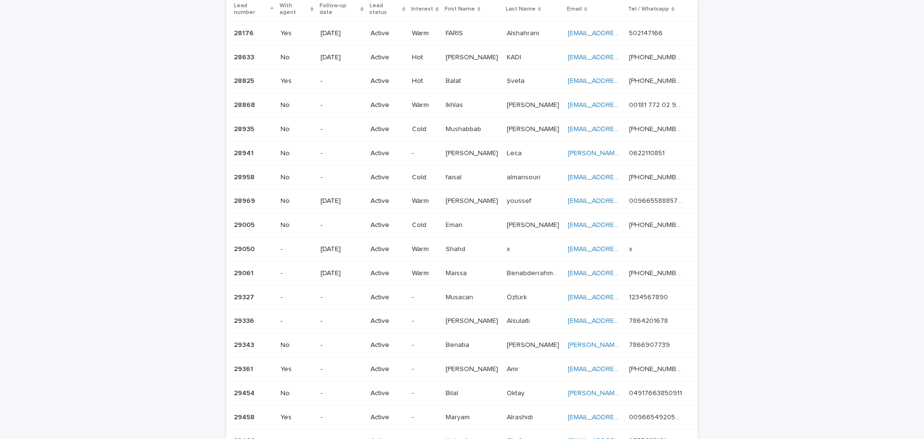
scroll to position [77, 0]
drag, startPoint x: 232, startPoint y: 10, endPoint x: 749, endPoint y: 130, distance: 531.4
click at [749, 130] on div "Loading... Saving… Loading... Saving… Lead info Lead number With agent Follow-u…" at bounding box center [462, 340] width 924 height 775
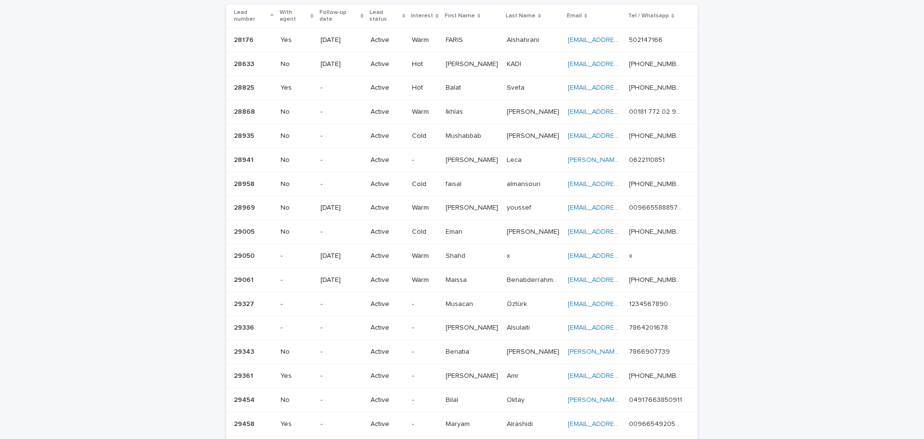
click at [192, 118] on div "Loading... Saving… Loading... Saving… Lead info Lead number With agent Follow-u…" at bounding box center [462, 345] width 924 height 775
drag, startPoint x: 205, startPoint y: 16, endPoint x: 765, endPoint y: 212, distance: 593.4
click at [765, 212] on div "Loading... Saving… Loading... Saving… Lead info Lead number With agent Follow-u…" at bounding box center [462, 345] width 924 height 775
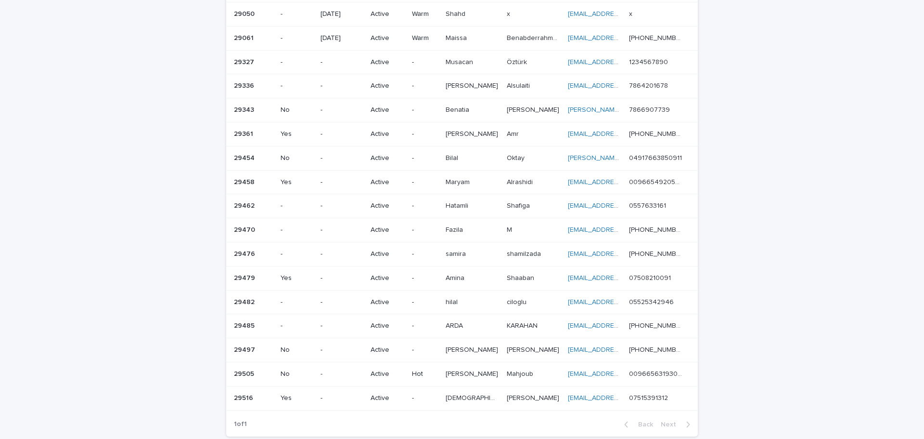
scroll to position [313, 0]
